Goal: Communication & Community: Answer question/provide support

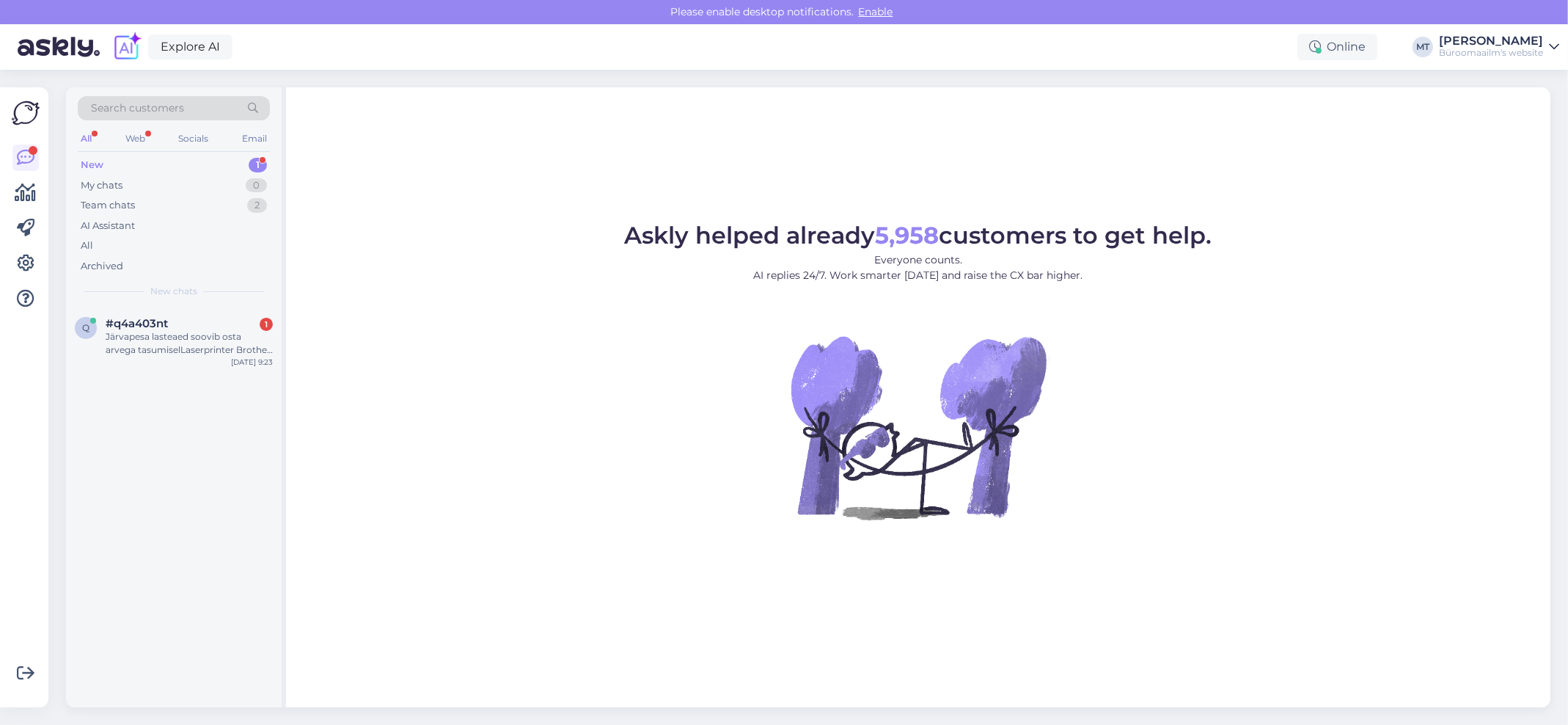
click at [93, 152] on div "All Web Socials Email" at bounding box center [174, 140] width 192 height 22
click at [131, 349] on div "Järvapesa lasteaed soovib osta arvega tasumiselLaserprinter Brother HL-L3220CW …" at bounding box center [190, 342] width 167 height 26
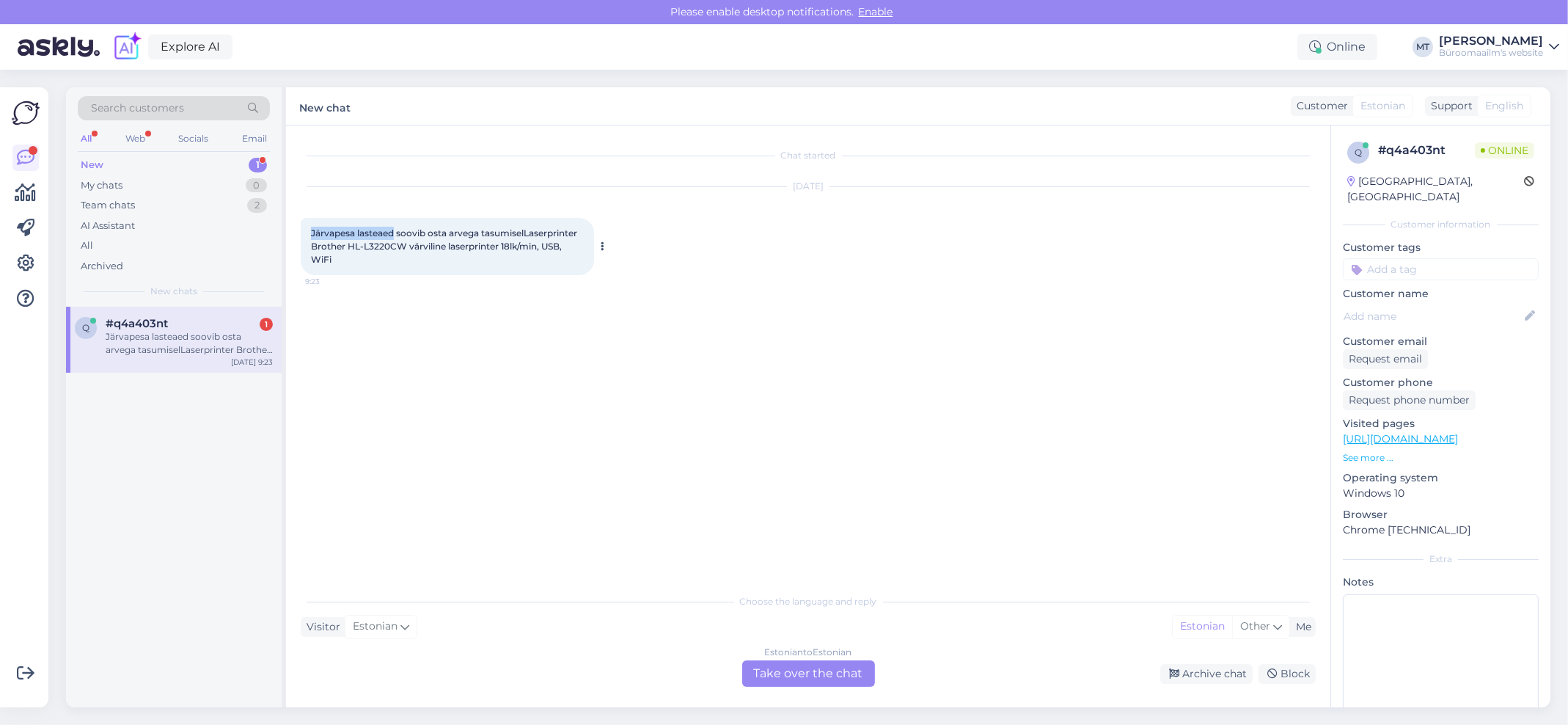
drag, startPoint x: 394, startPoint y: 229, endPoint x: 311, endPoint y: 234, distance: 83.2
click at [311, 234] on span "Järvapesa lasteaed soovib osta arvega tasumiselLaserprinter Brother HL-L3220CW …" at bounding box center [445, 246] width 269 height 38
copy span "Järvapesa lasteaed"
click at [817, 669] on div "Estonian to Estonian Take over the chat" at bounding box center [809, 673] width 133 height 26
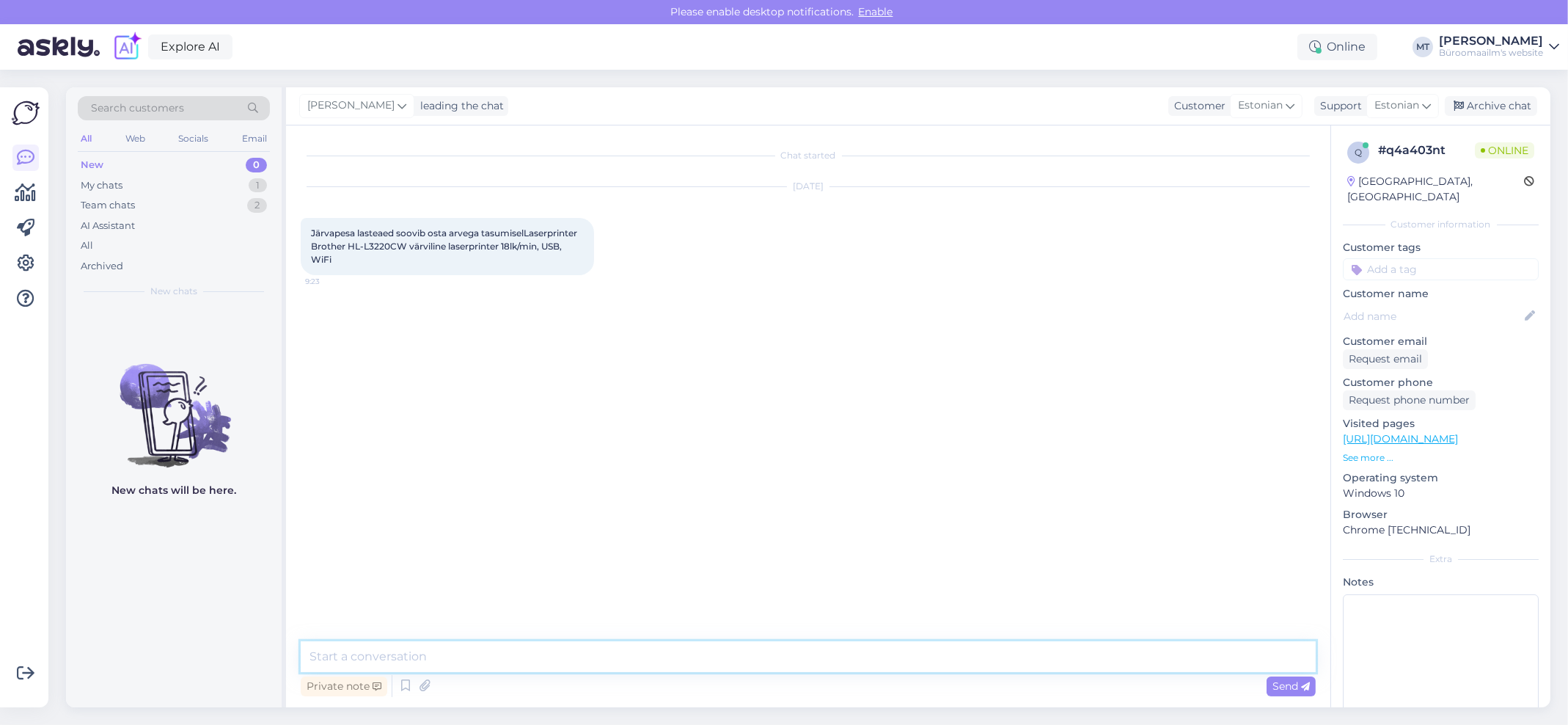
click at [400, 655] on textarea at bounding box center [809, 657] width 1015 height 31
click at [352, 661] on textarea "tere." at bounding box center [809, 657] width 1015 height 31
drag, startPoint x: 360, startPoint y: 657, endPoint x: 268, endPoint y: 644, distance: 92.9
click at [246, 657] on div "Search customers All Web Socials Email New 0 My chats 1 Team chats 2 AI Assista…" at bounding box center [808, 397] width 1484 height 620
drag, startPoint x: 405, startPoint y: 241, endPoint x: 310, endPoint y: 245, distance: 95.1
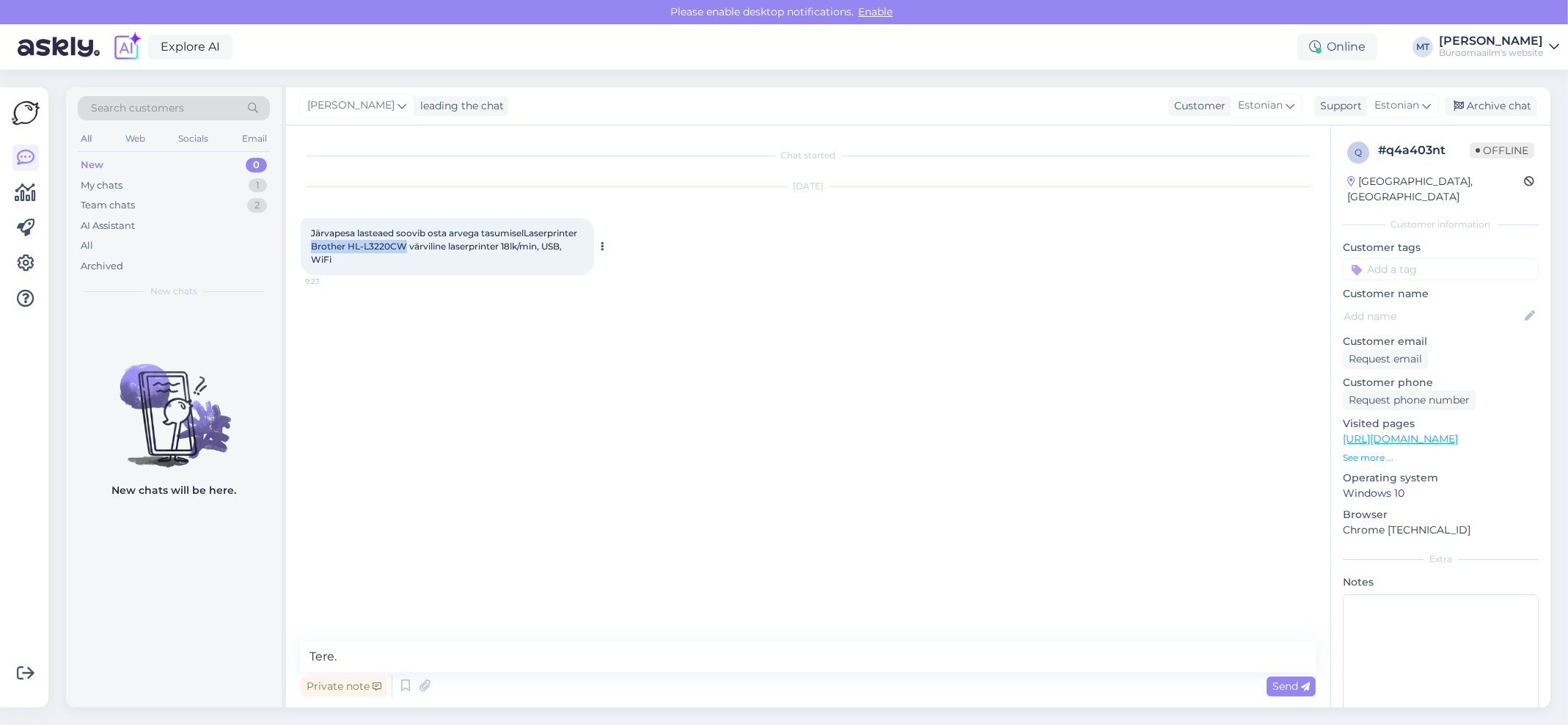
click at [311, 245] on span "Järvapesa lasteaed soovib osta arvega tasumiselLaserprinter Brother HL-L3220CW …" at bounding box center [445, 246] width 269 height 38
copy span "Brother HL-L3220CW"
click at [398, 662] on textarea "Tere." at bounding box center [809, 657] width 1015 height 31
paste textarea "Pikk tn 37"
paste textarea "73502 Ambla alevik, Järva vald, Järva maakond"
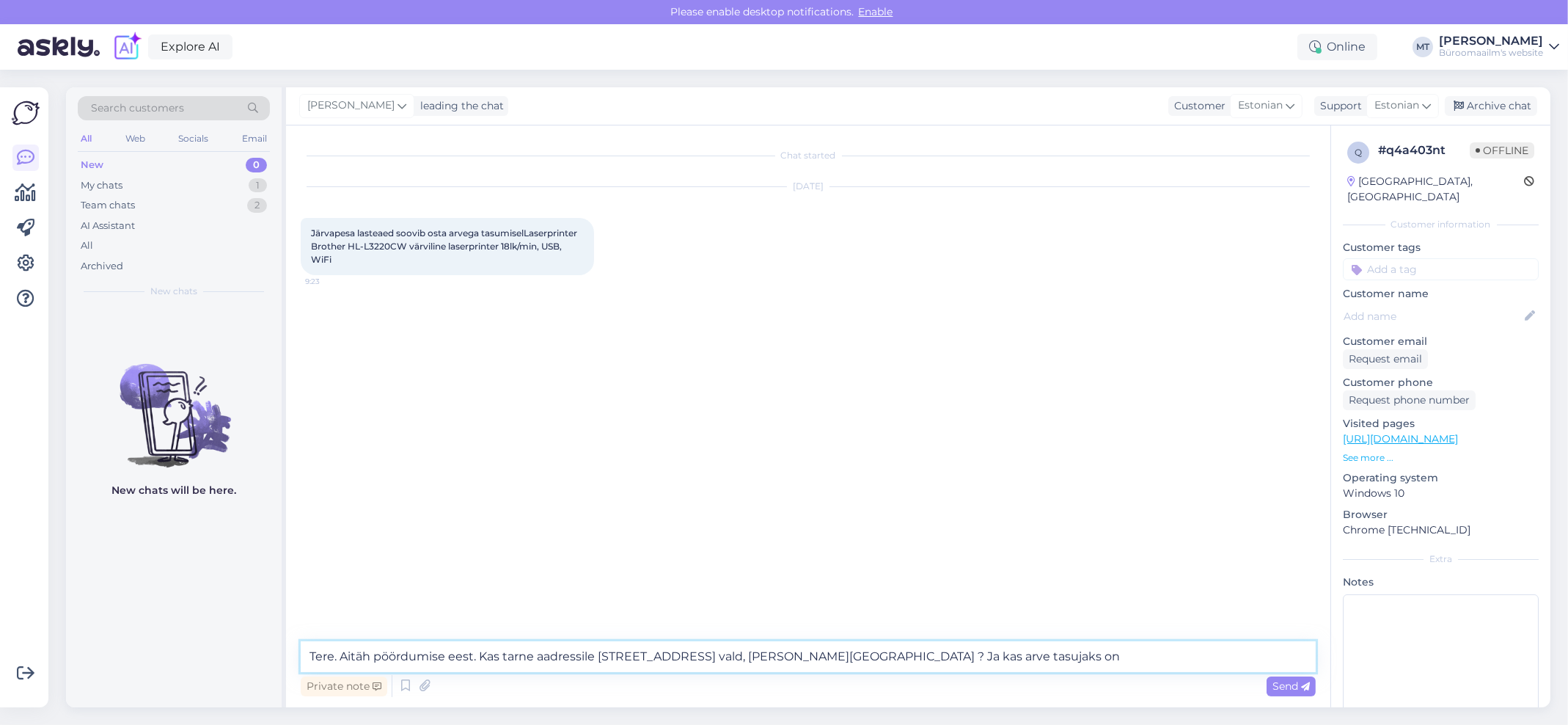
paste textarea "Järva Vallavalitsus"
type textarea "Tere. Aitäh pöördumise eest. Kas tarne aadressile Pikk tn 37 73502 Ambla alevik…"
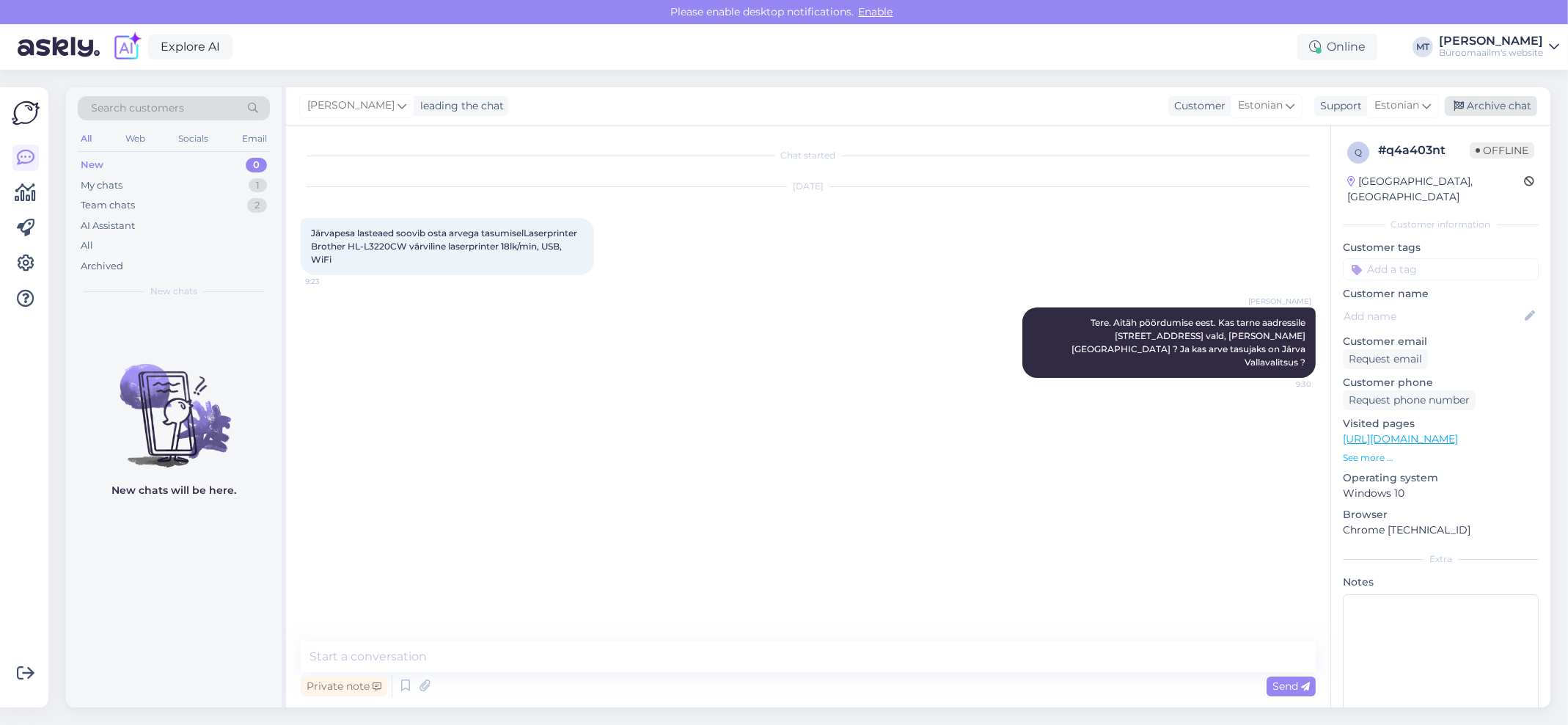
click at [1488, 106] on div "Archive chat" at bounding box center [1491, 106] width 93 height 20
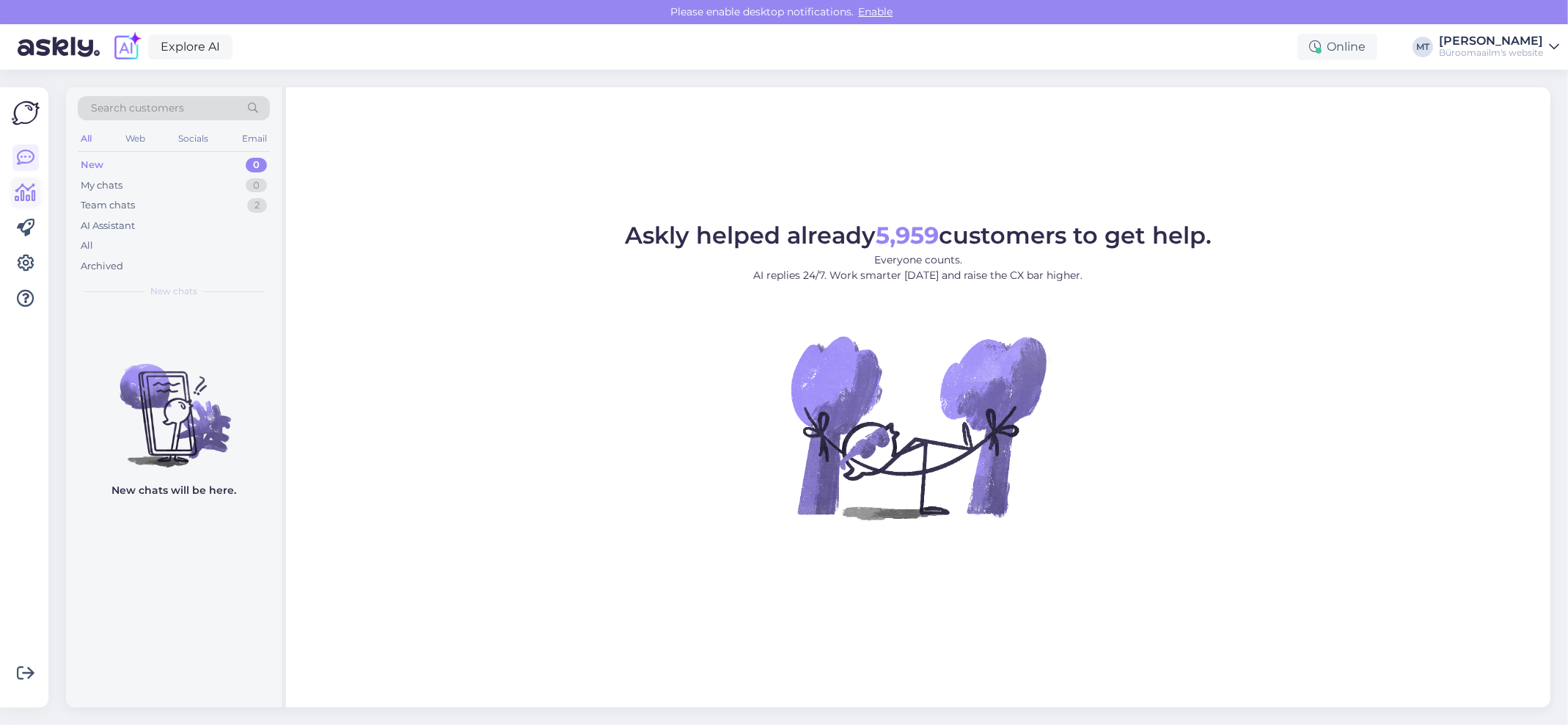
click at [24, 199] on icon at bounding box center [26, 193] width 22 height 18
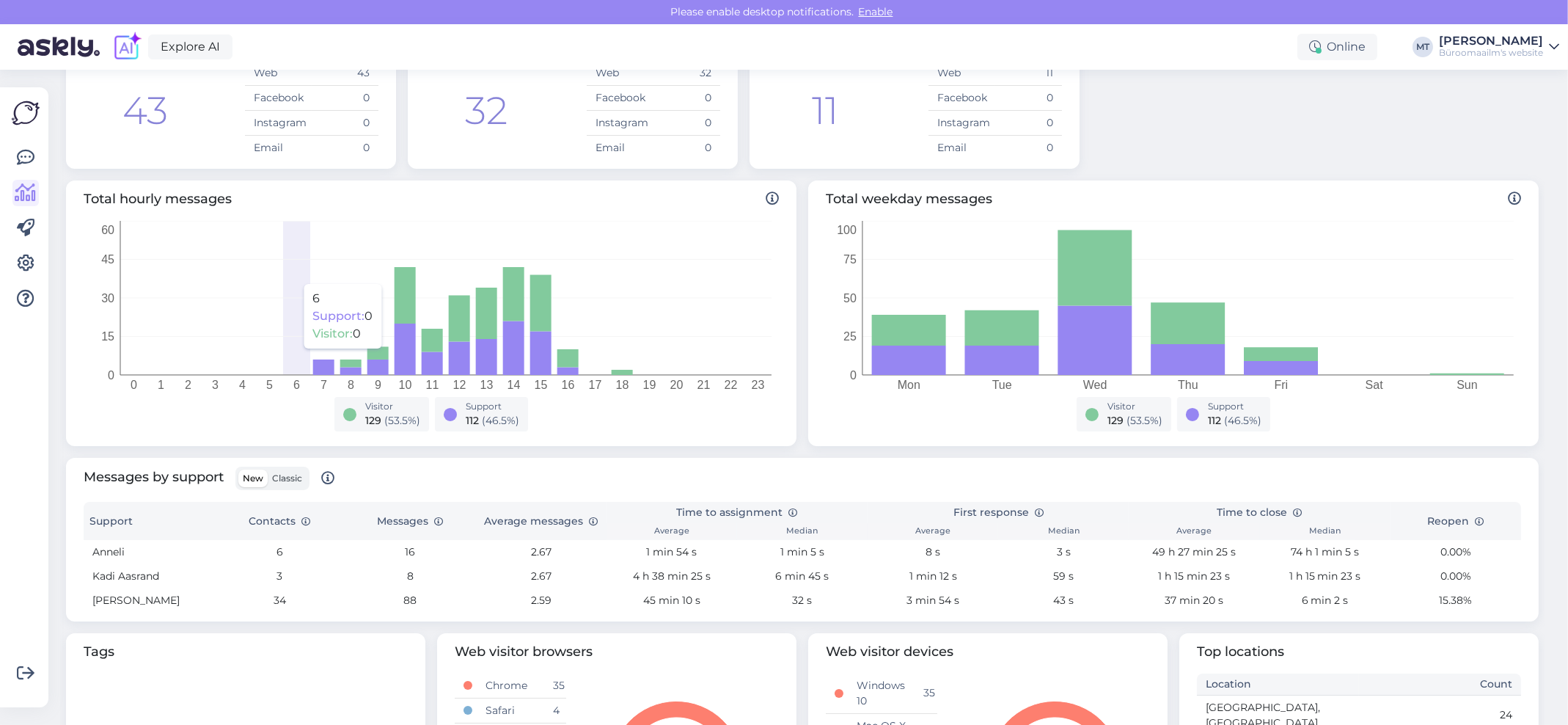
scroll to position [378, 0]
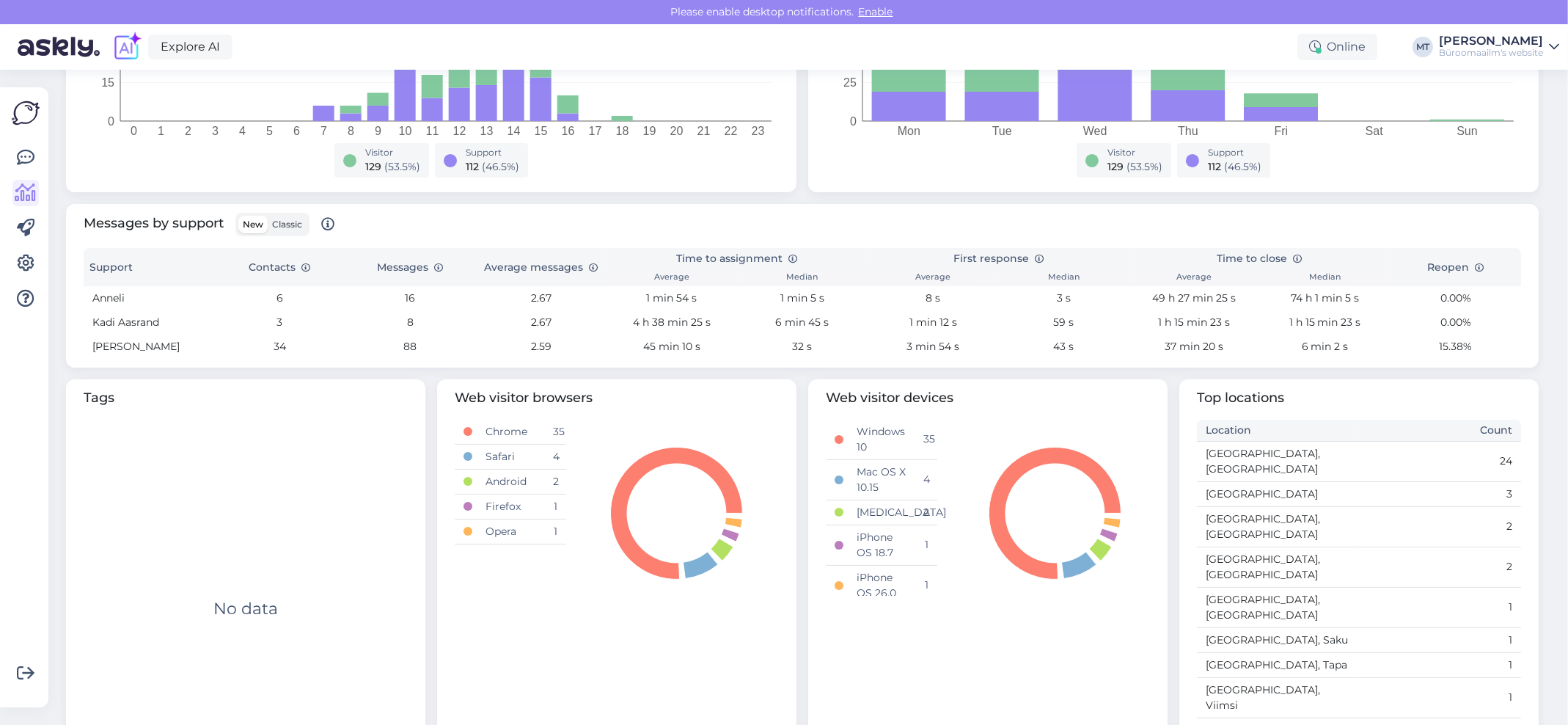
click at [302, 222] on label "Classic" at bounding box center [287, 225] width 39 height 18
click at [268, 216] on input "Classic" at bounding box center [268, 216] width 0 height 0
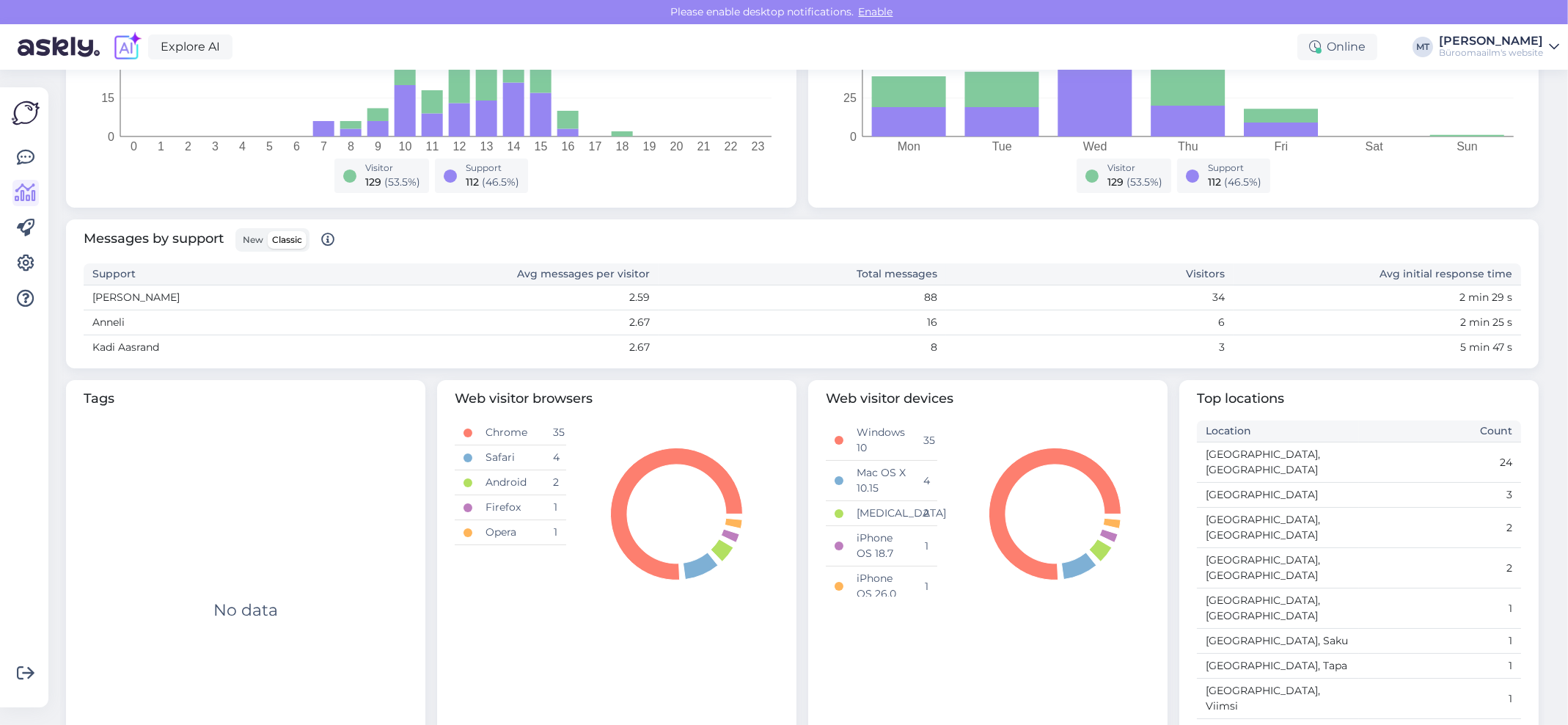
scroll to position [0, 0]
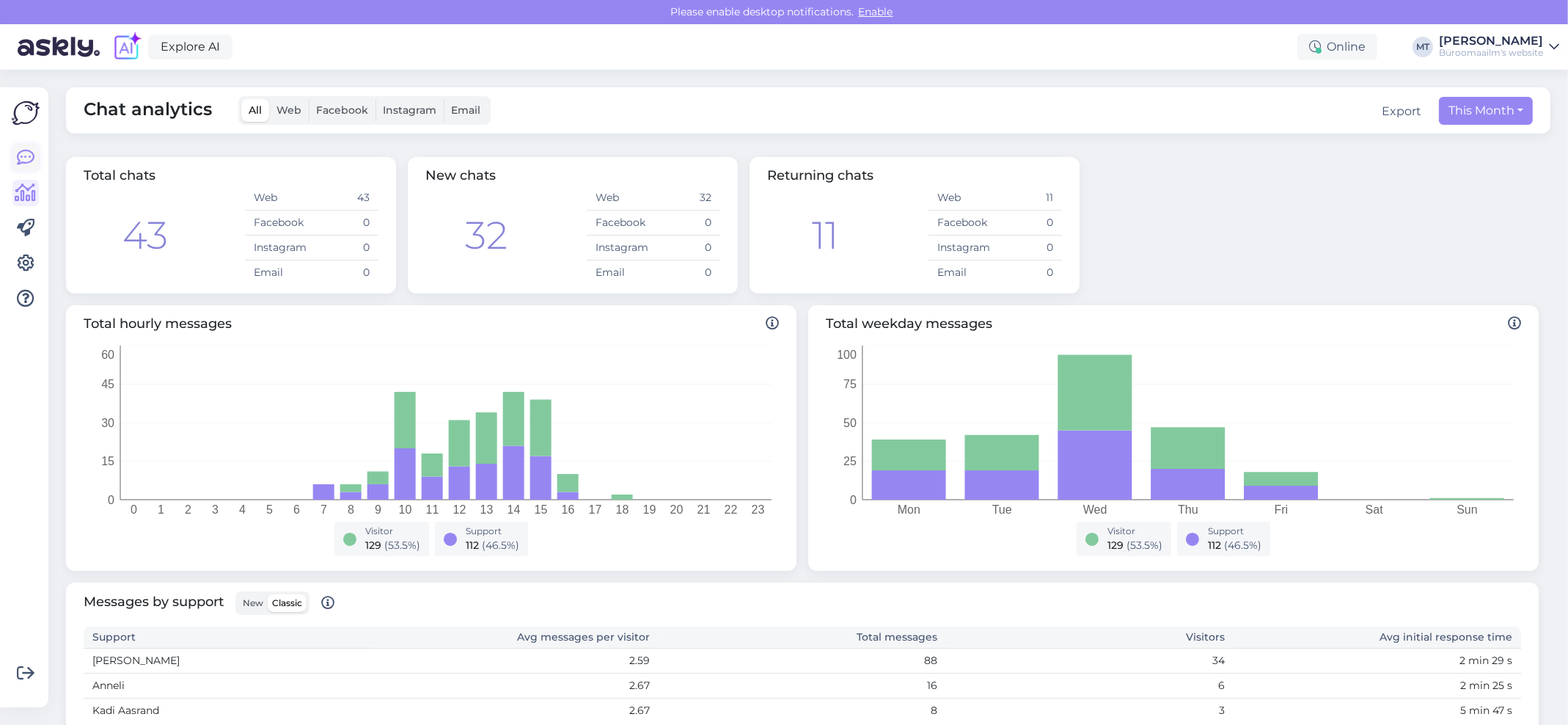
click at [22, 156] on icon at bounding box center [26, 158] width 18 height 18
